Goal: Navigation & Orientation: Locate item on page

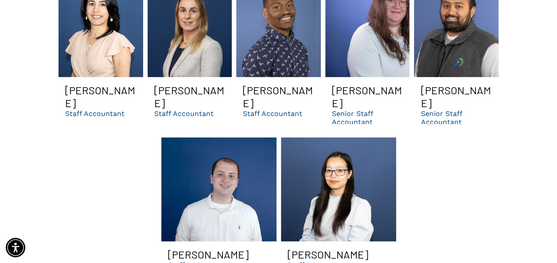
scroll to position [2133, 0]
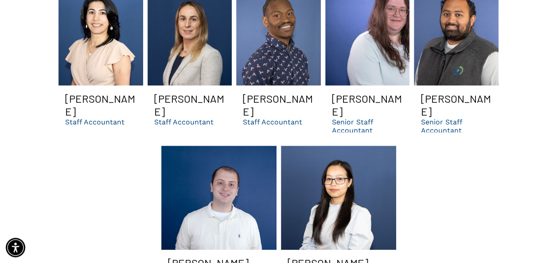
click at [220, 170] on link "Nicholas | Dental dso cpa and accountant services in GA" at bounding box center [218, 198] width 115 height 104
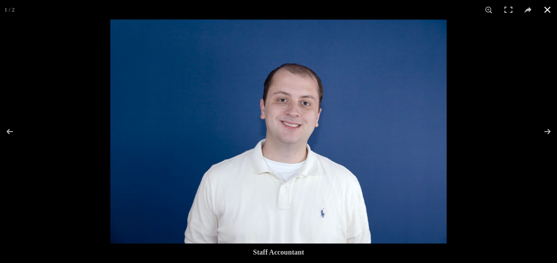
click at [547, 8] on button at bounding box center [547, 9] width 19 height 19
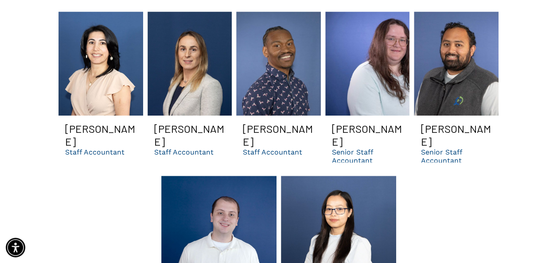
scroll to position [2116, 0]
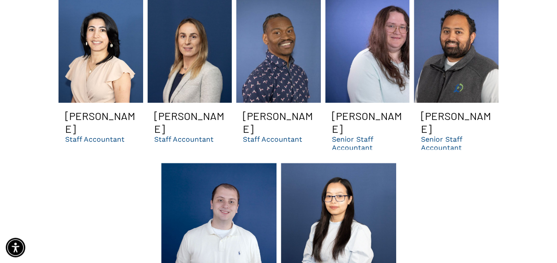
click at [198, 182] on link "Nicholas | Dental dso cpa and accountant services in GA" at bounding box center [218, 215] width 115 height 104
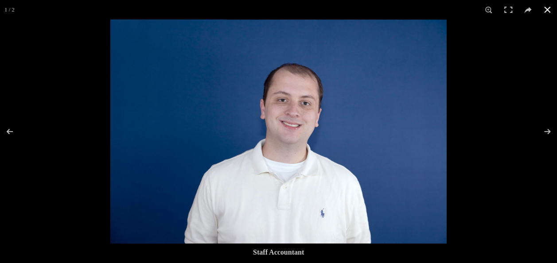
click at [547, 9] on button at bounding box center [547, 9] width 19 height 19
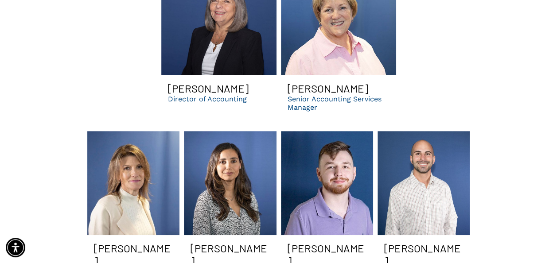
scroll to position [1800, 0]
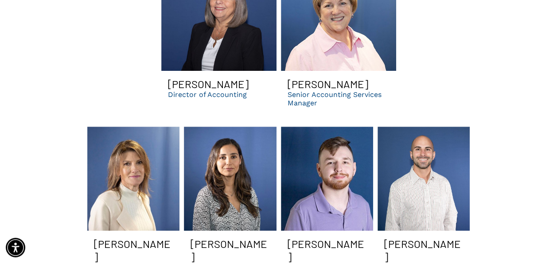
click at [222, 127] on link "Carolina Smiling | dental accounting services manager in GA | dso consulting" at bounding box center [230, 179] width 92 height 104
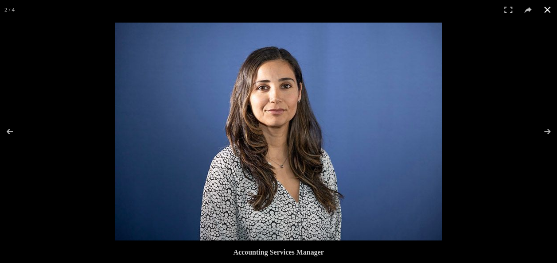
click at [546, 8] on button at bounding box center [547, 9] width 19 height 19
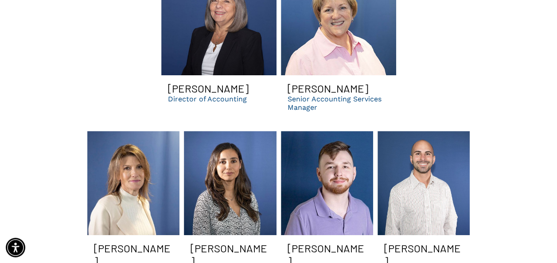
scroll to position [1791, 0]
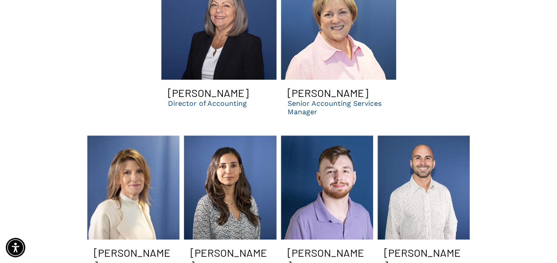
click at [416, 139] on link "A bald man with a beard is smiling in front of a blue wall." at bounding box center [424, 188] width 92 height 104
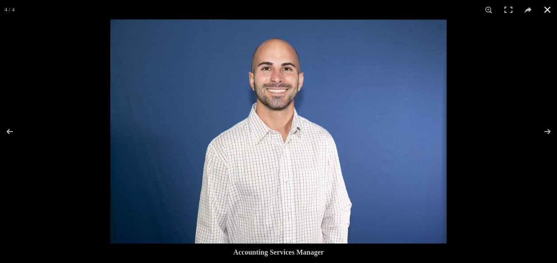
click at [548, 9] on button at bounding box center [547, 9] width 19 height 19
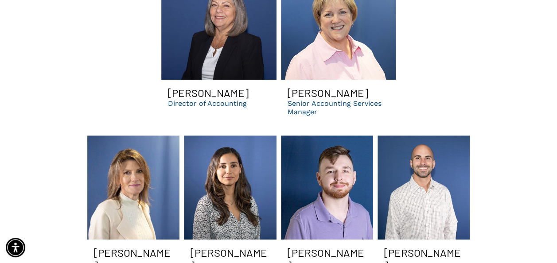
click at [108, 136] on link "Lori smiling | dental accounting services manager for dso and dental businesses…" at bounding box center [133, 188] width 92 height 104
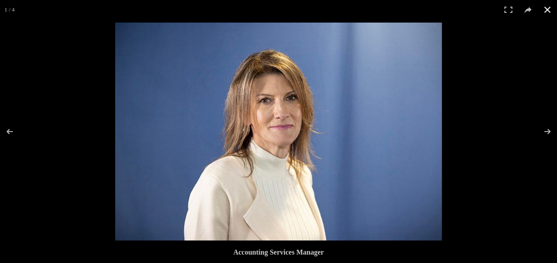
click at [549, 8] on button at bounding box center [547, 9] width 19 height 19
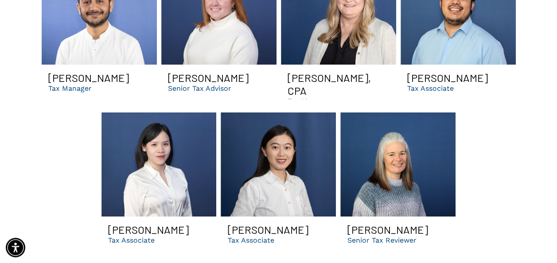
scroll to position [1445, 0]
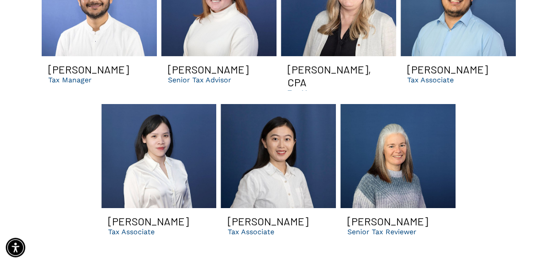
click at [172, 125] on link "Omar dental tax associate in Suwanee GA | find out if you need a dso" at bounding box center [158, 156] width 115 height 104
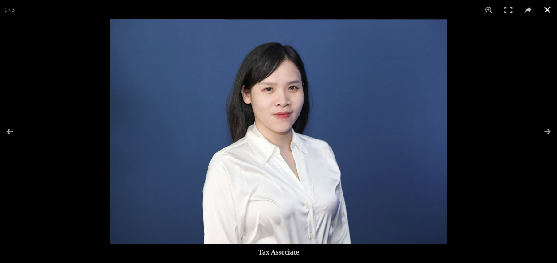
click at [548, 8] on button at bounding box center [547, 9] width 19 height 19
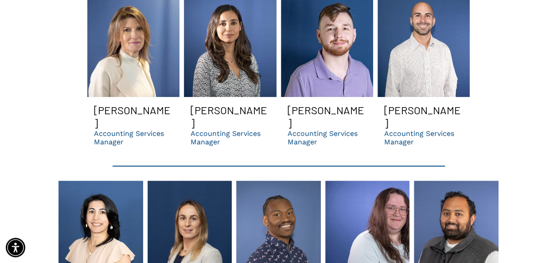
scroll to position [1938, 0]
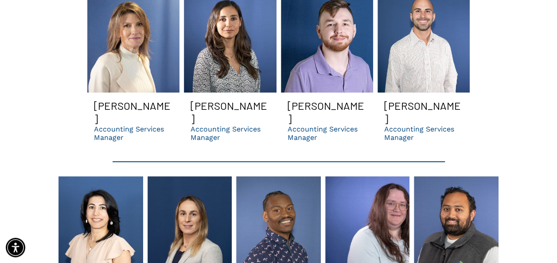
click at [103, 188] on link "A woman is posing for a picture in front of a blue background." at bounding box center [100, 228] width 85 height 104
